Goal: Task Accomplishment & Management: Use online tool/utility

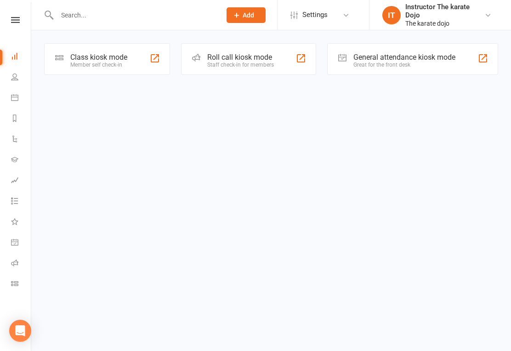
click at [124, 69] on div "Class kiosk mode Member self check-in" at bounding box center [107, 59] width 126 height 32
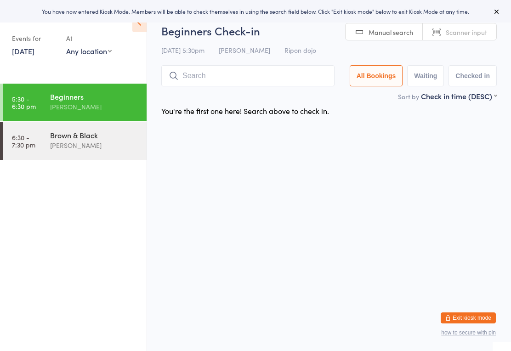
click at [201, 76] on input "search" at bounding box center [247, 75] width 173 height 21
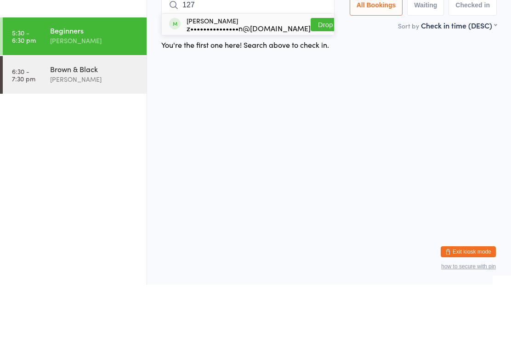
type input "127"
click at [319, 84] on button "Drop in" at bounding box center [329, 90] width 37 height 13
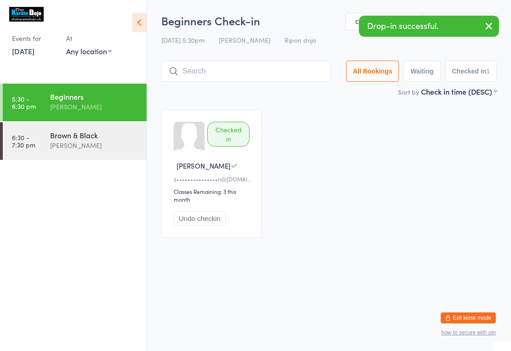
click at [220, 74] on input "search" at bounding box center [246, 71] width 170 height 21
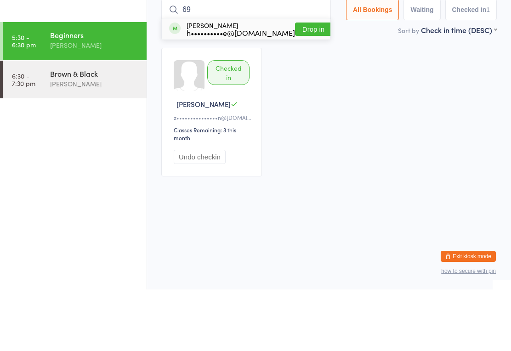
type input "69"
click at [304, 84] on button "Drop in" at bounding box center [313, 90] width 37 height 13
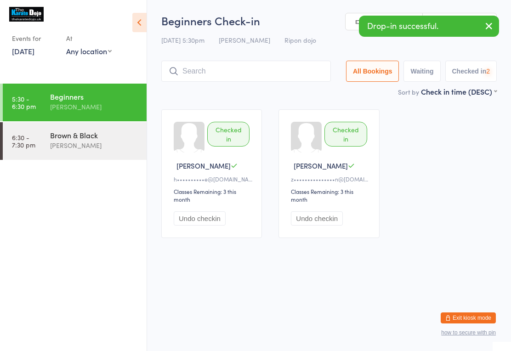
click at [265, 71] on input "search" at bounding box center [246, 71] width 170 height 21
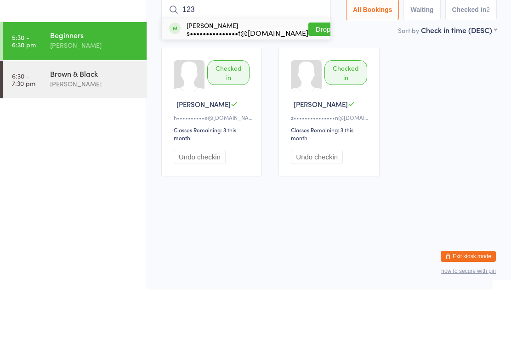
type input "123"
click at [311, 84] on button "Drop in" at bounding box center [327, 90] width 37 height 13
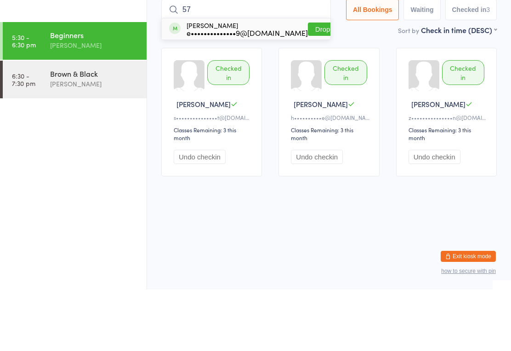
type input "57"
click at [308, 84] on button "Drop in" at bounding box center [326, 90] width 37 height 13
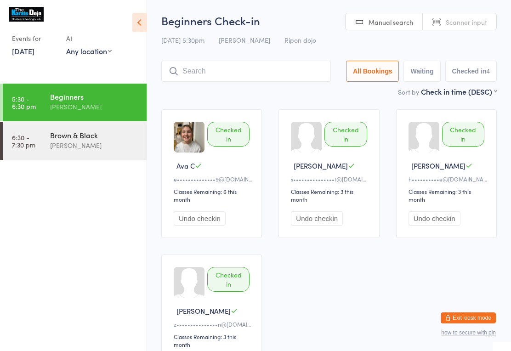
click at [241, 63] on input "search" at bounding box center [246, 71] width 170 height 21
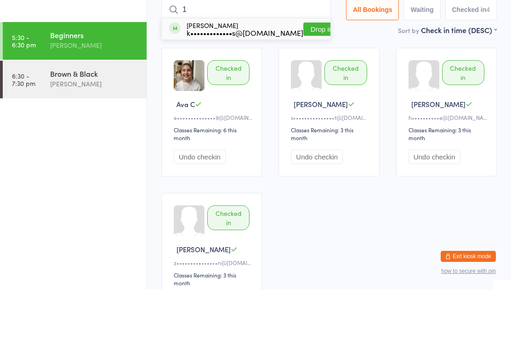
type input "1"
click at [307, 84] on button "Drop in" at bounding box center [322, 90] width 37 height 13
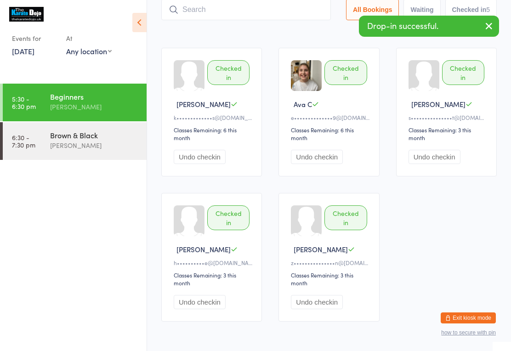
click at [207, 20] on input "search" at bounding box center [246, 9] width 170 height 21
type input "61"
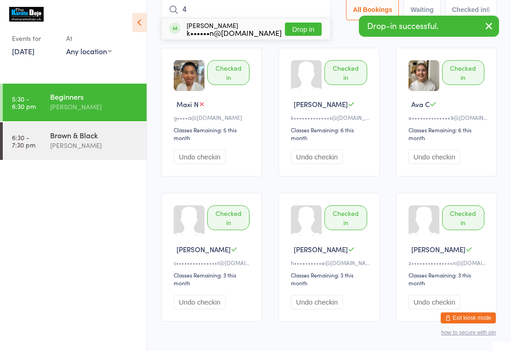
type input "4"
click at [267, 27] on div "William Farthing k••••••n@internationalmarinesurvey.com" at bounding box center [234, 29] width 95 height 15
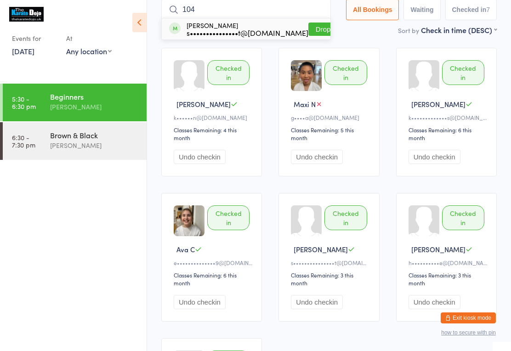
type input "104"
click at [309, 29] on button "Drop in" at bounding box center [327, 29] width 37 height 13
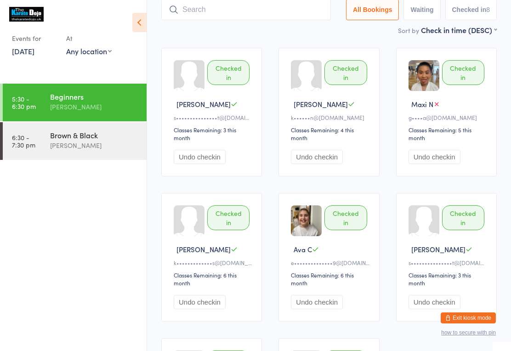
click at [223, 1] on input "search" at bounding box center [246, 9] width 170 height 21
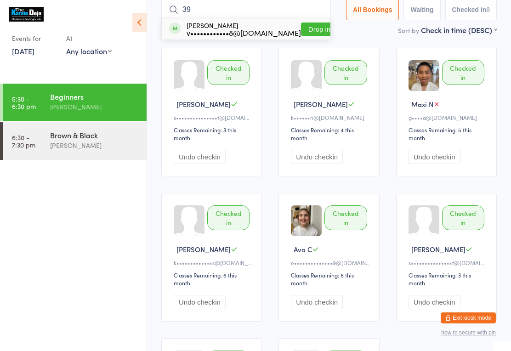
type input "39"
click at [306, 28] on button "Drop in" at bounding box center [319, 29] width 37 height 13
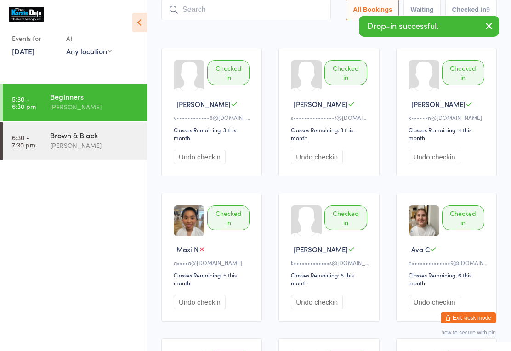
click at [207, 19] on input "search" at bounding box center [246, 9] width 170 height 21
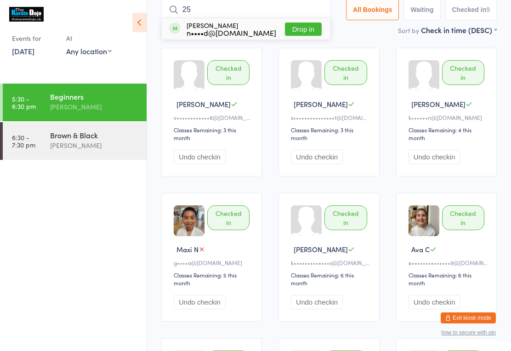
type input "25"
click at [304, 31] on button "Drop in" at bounding box center [303, 29] width 37 height 13
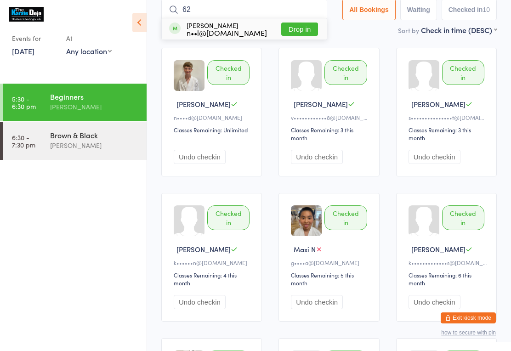
type input "62"
click at [318, 29] on button "Drop in" at bounding box center [299, 29] width 37 height 13
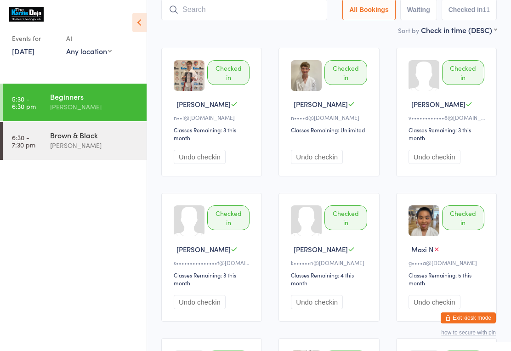
click at [272, 4] on input "search" at bounding box center [244, 9] width 166 height 21
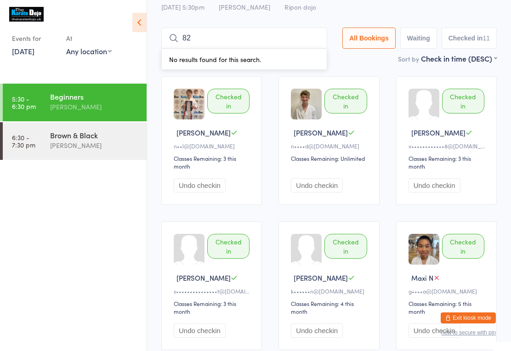
scroll to position [32, 0]
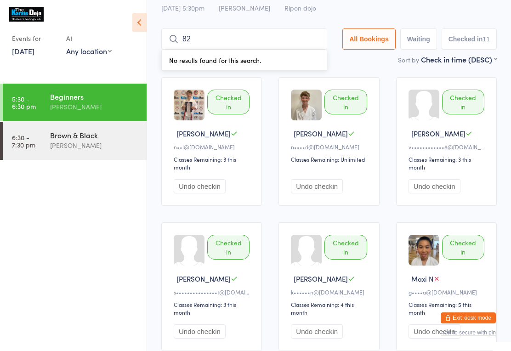
type input "8"
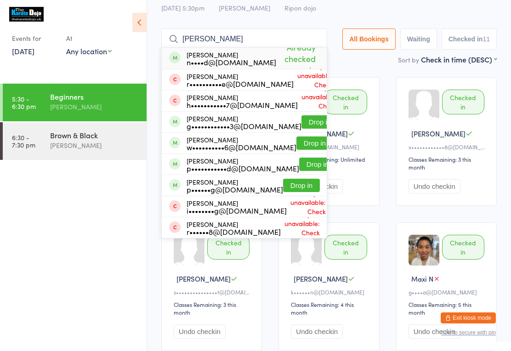
type input "Thomas"
click at [297, 146] on button "Drop in" at bounding box center [315, 143] width 37 height 13
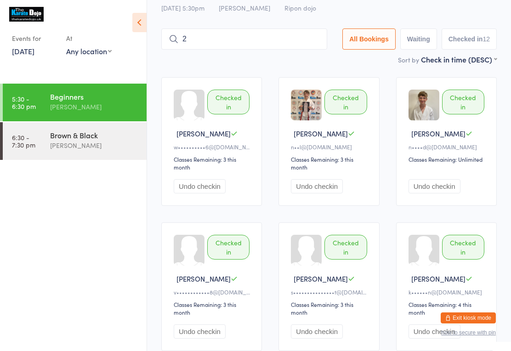
type input "21"
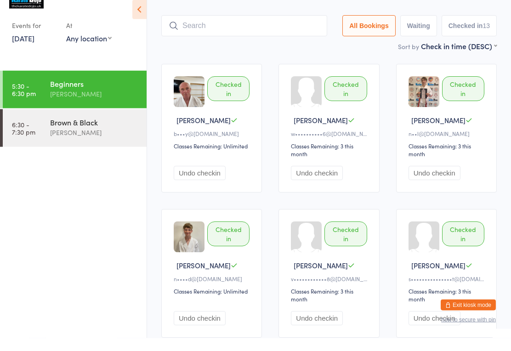
click at [234, 29] on input "search" at bounding box center [244, 39] width 166 height 21
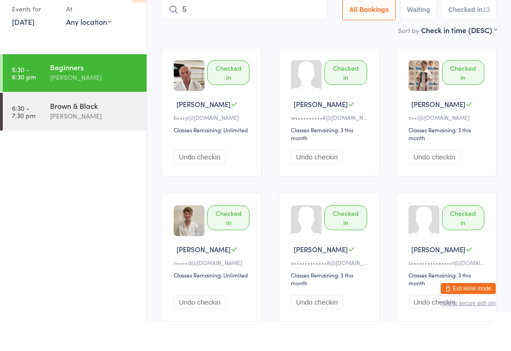
type input "58"
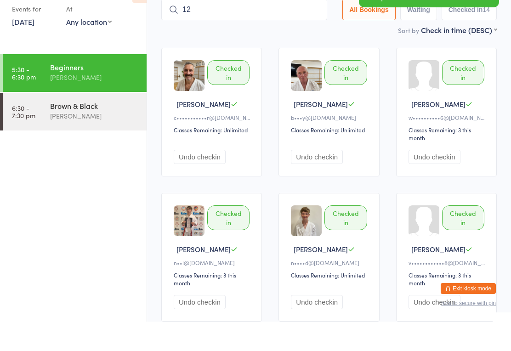
type input "120"
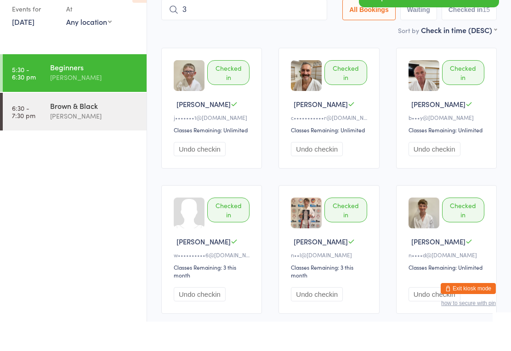
type input "34"
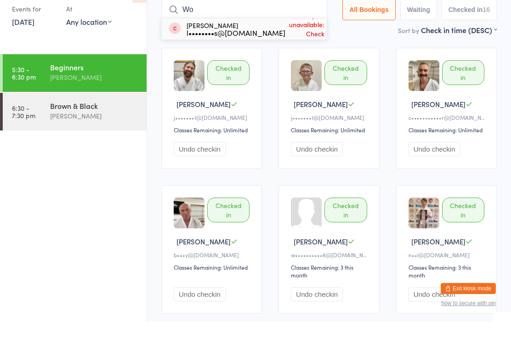
type input "W"
type input "29"
click at [308, 52] on button "Drop in" at bounding box center [299, 58] width 37 height 13
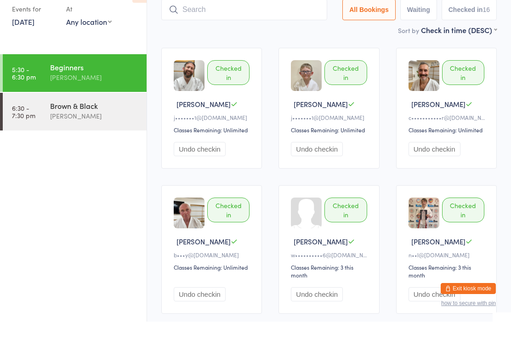
scroll to position [62, 0]
